Goal: Information Seeking & Learning: Check status

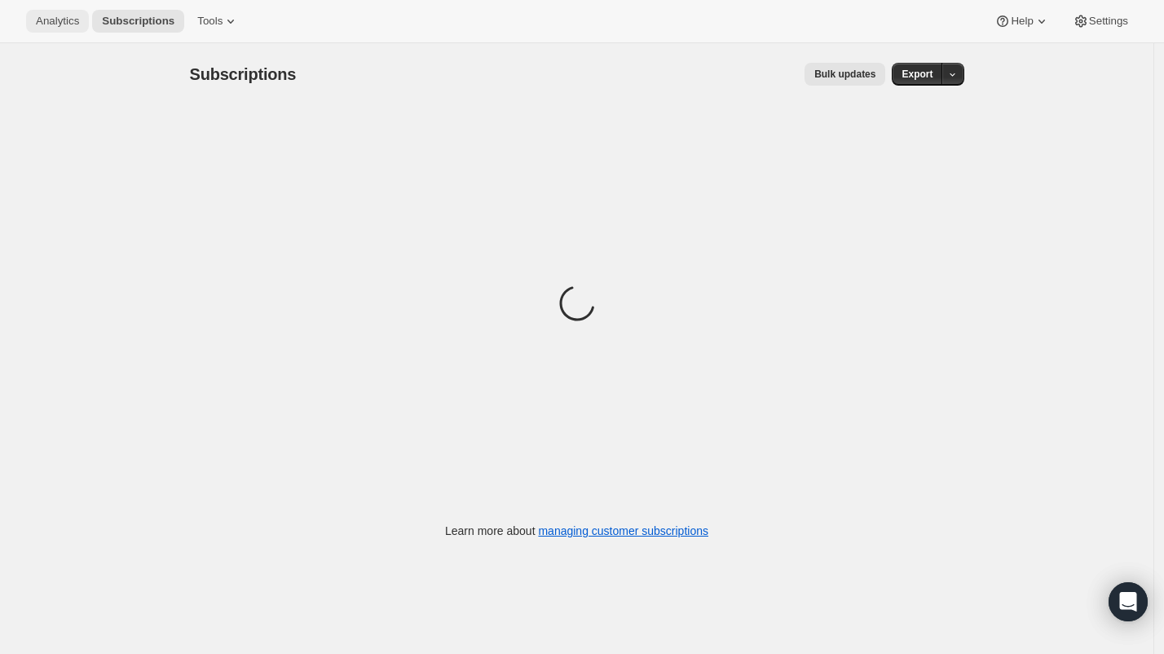
click at [66, 18] on span "Analytics" at bounding box center [57, 21] width 43 height 13
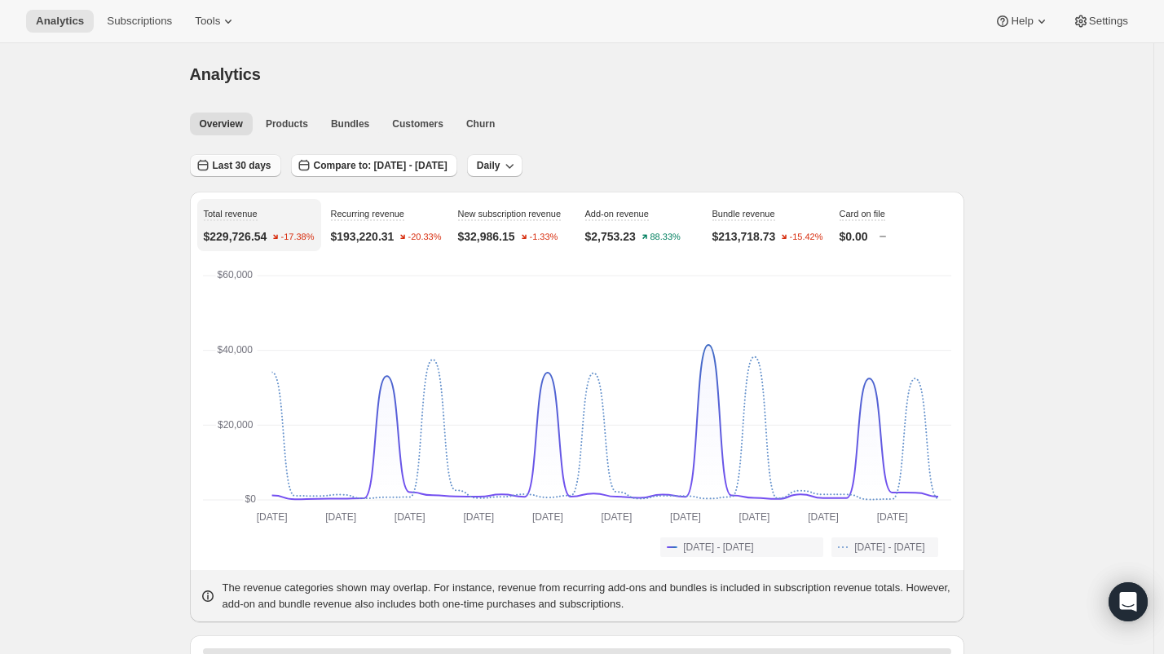
click at [244, 156] on button "Last 30 days" at bounding box center [235, 165] width 91 height 23
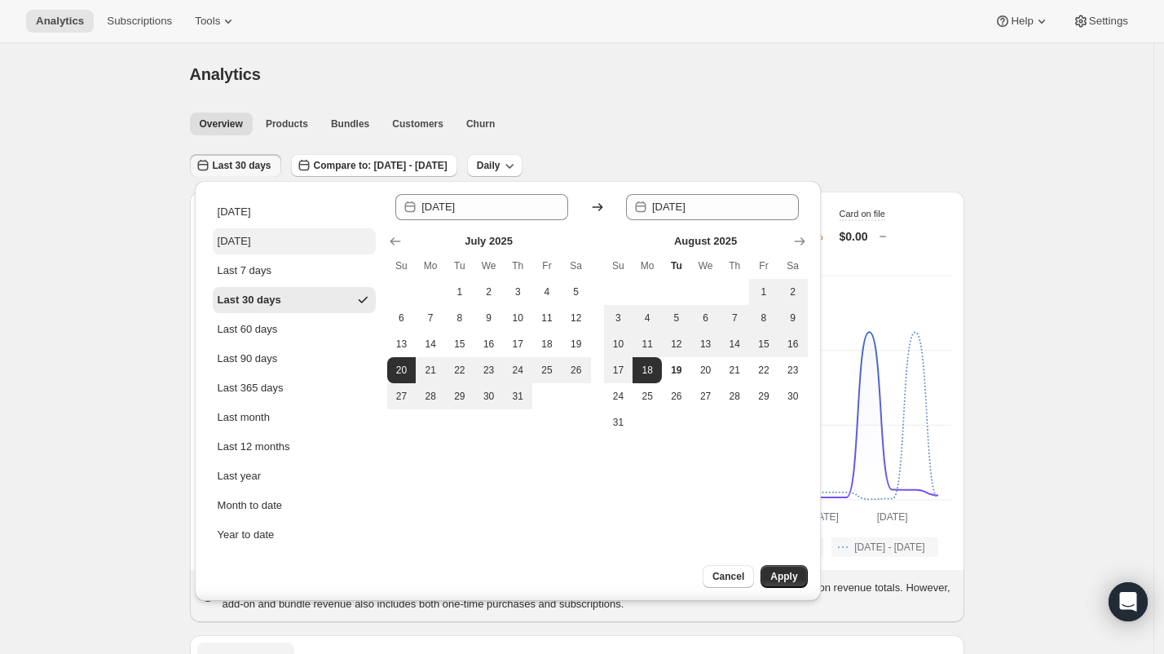
click at [292, 242] on button "[DATE]" at bounding box center [294, 241] width 163 height 26
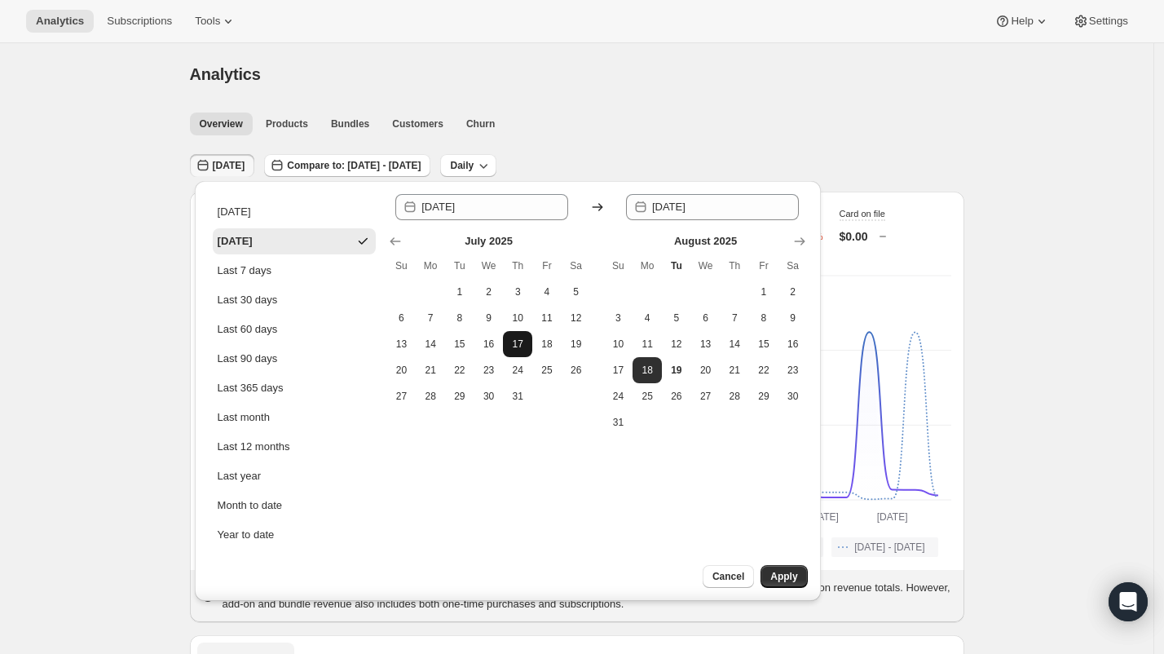
type input "[DATE]"
click at [787, 568] on button "Apply" at bounding box center [783, 576] width 46 height 23
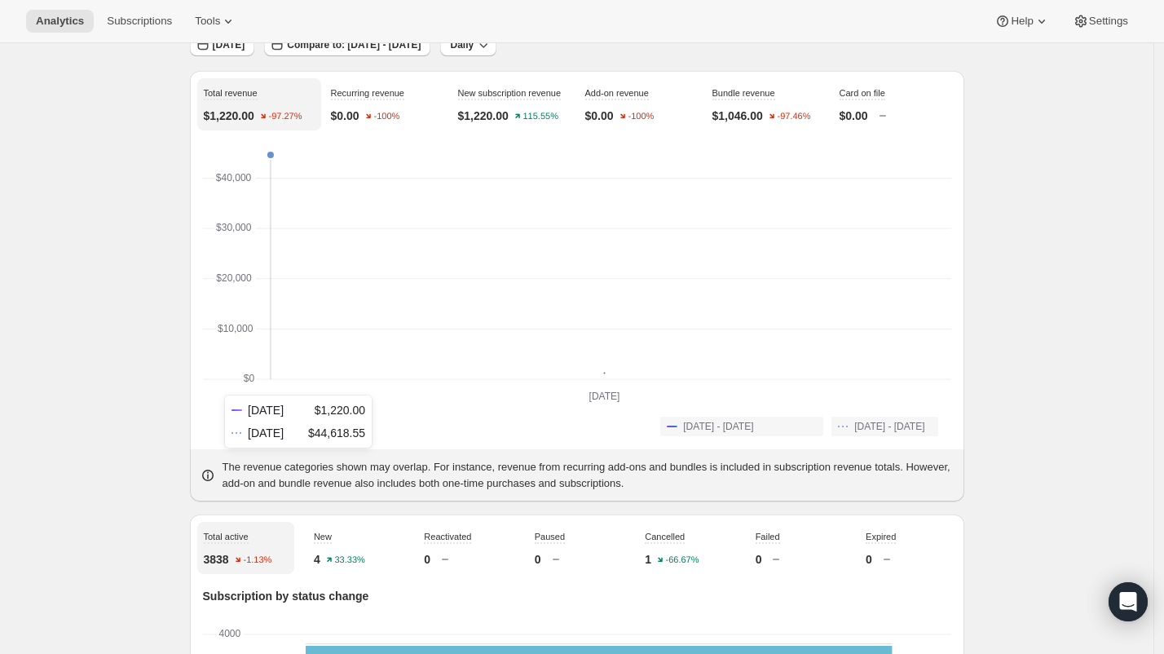
scroll to position [20, 0]
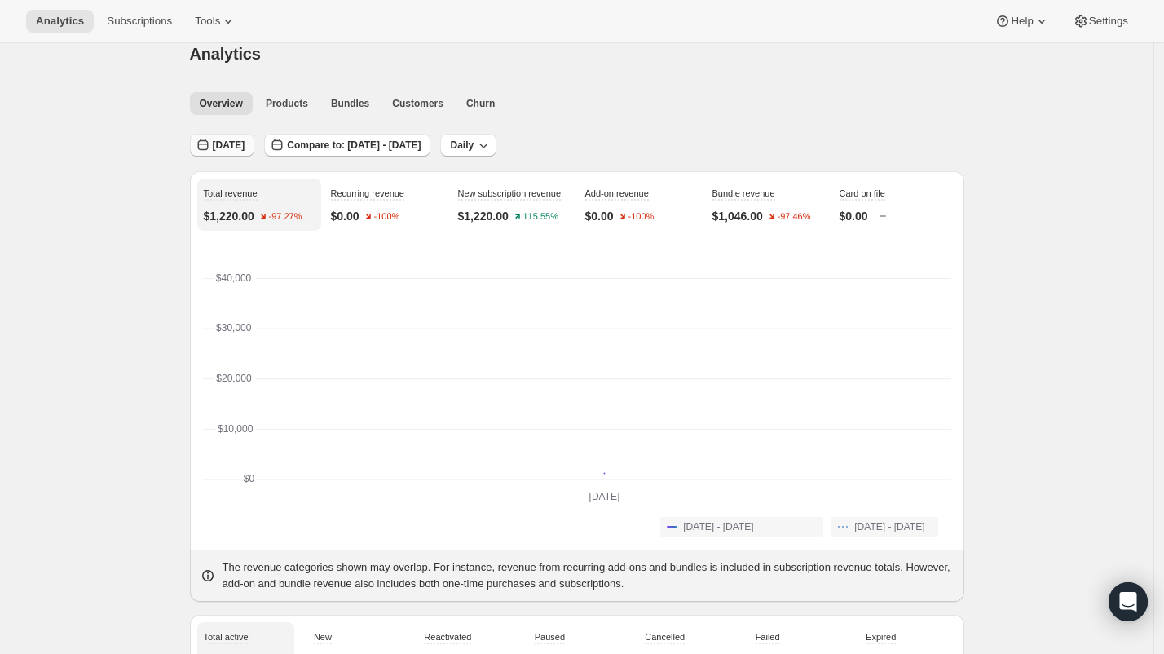
click at [210, 154] on button "[DATE]" at bounding box center [222, 145] width 65 height 23
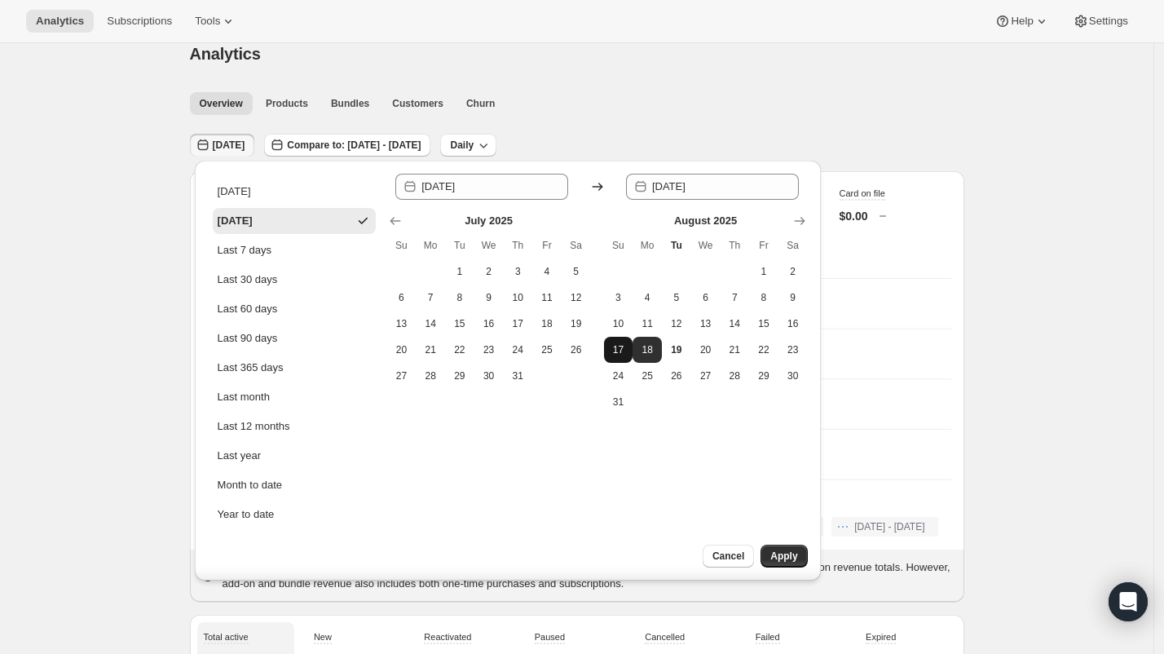
click at [613, 356] on button "17" at bounding box center [618, 350] width 29 height 26
type input "[DATE]"
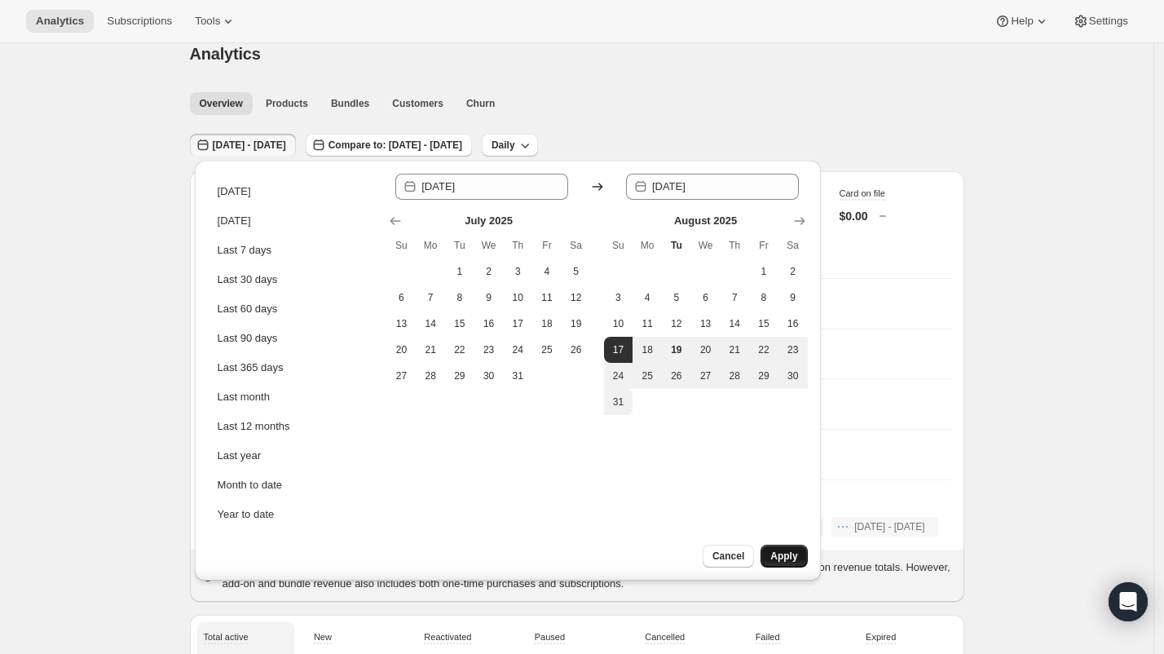
click at [780, 553] on span "Apply" at bounding box center [783, 555] width 27 height 13
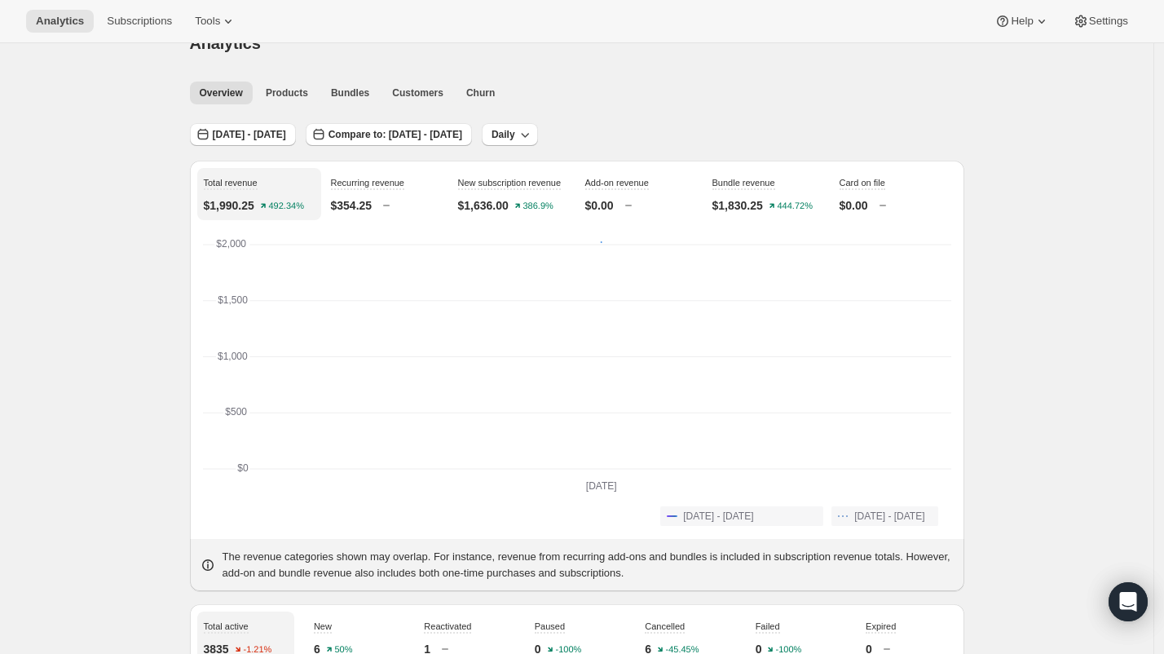
scroll to position [143, 0]
